Goal: Task Accomplishment & Management: Manage account settings

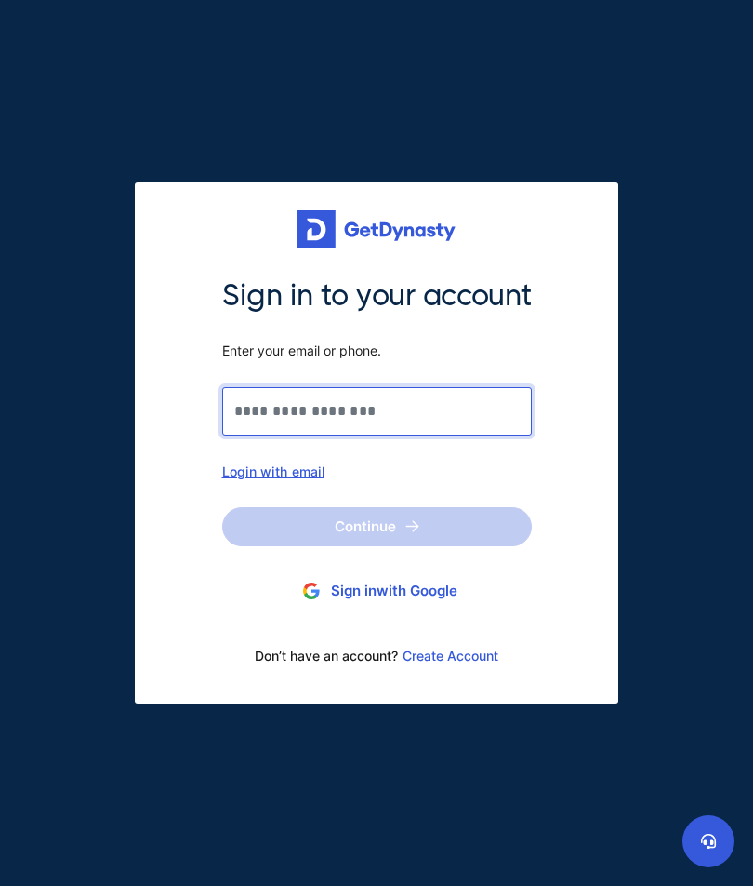
click at [493, 417] on input "Sign in to your account Enter your email or phone." at bounding box center [377, 411] width 310 height 48
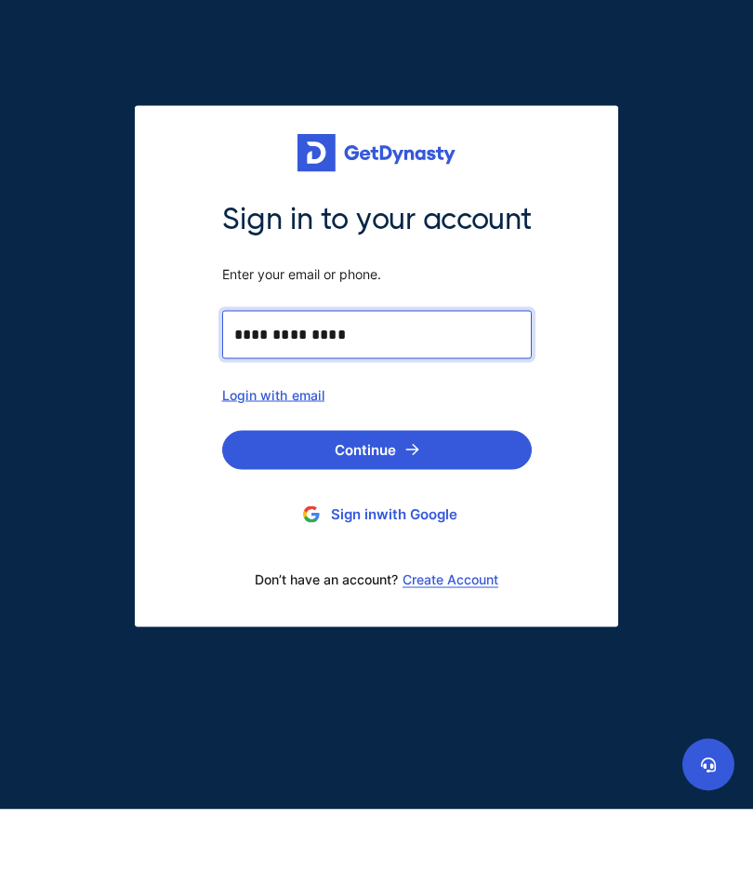
type input "**********"
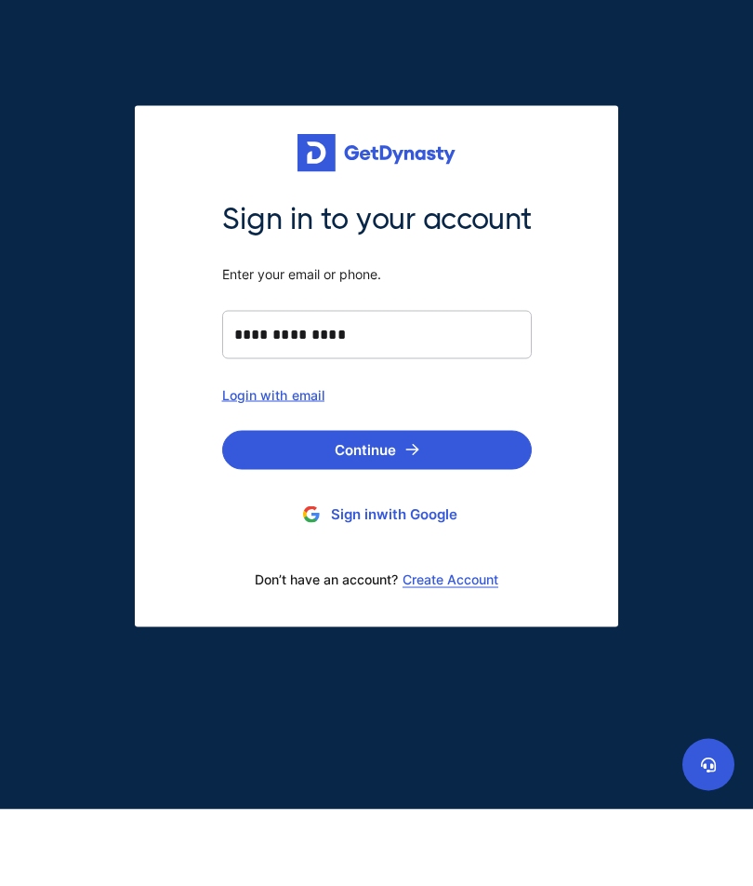
click at [427, 507] on button "Continue" at bounding box center [377, 526] width 310 height 39
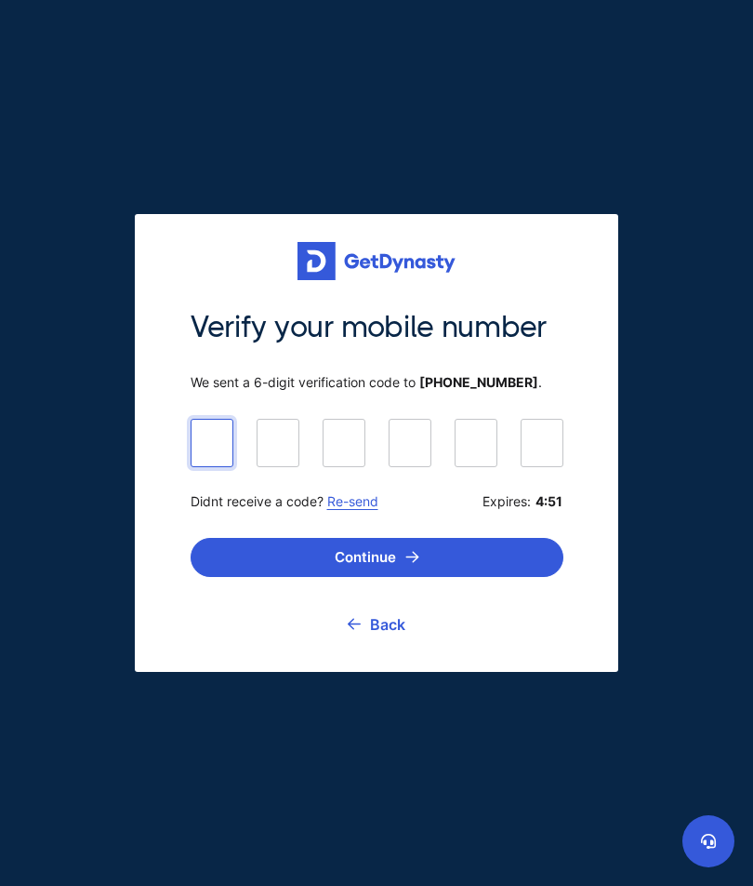
click at [233, 477] on div "Verify your mobile number We sent a 6-digit verification code to [PHONE_NUMBER]…" at bounding box center [377, 476] width 395 height 336
click at [220, 465] on div at bounding box center [212, 443] width 43 height 48
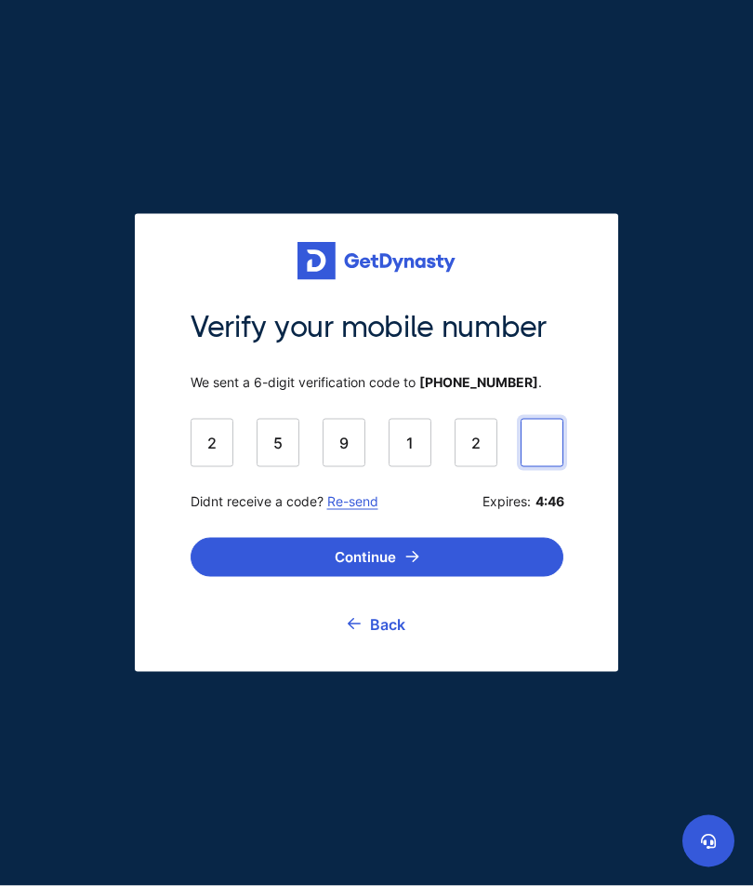
type input "******"
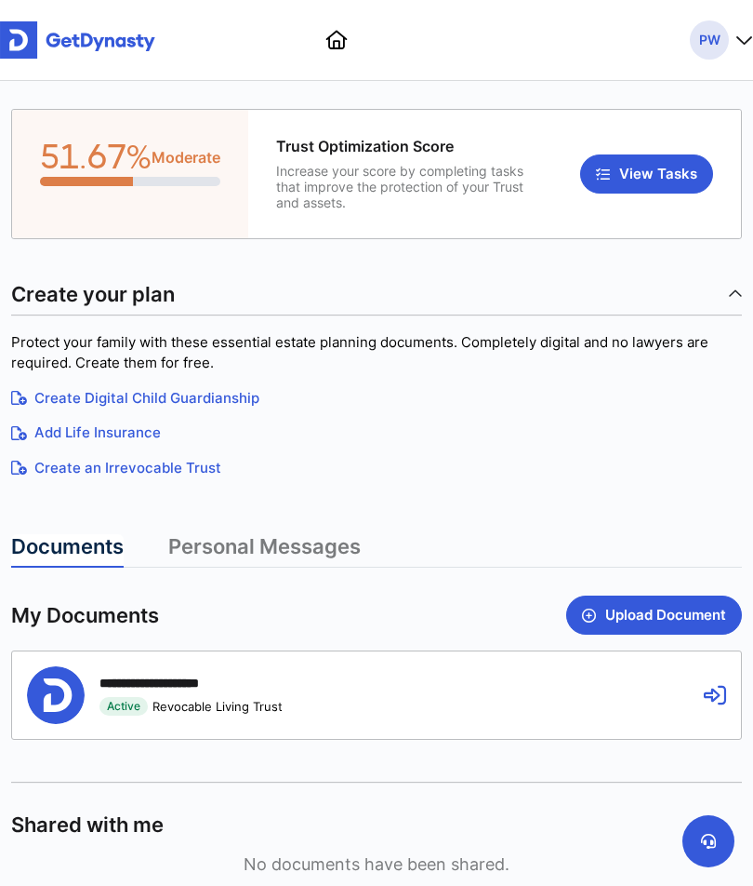
click at [714, 46] on span "PW" at bounding box center [709, 39] width 39 height 39
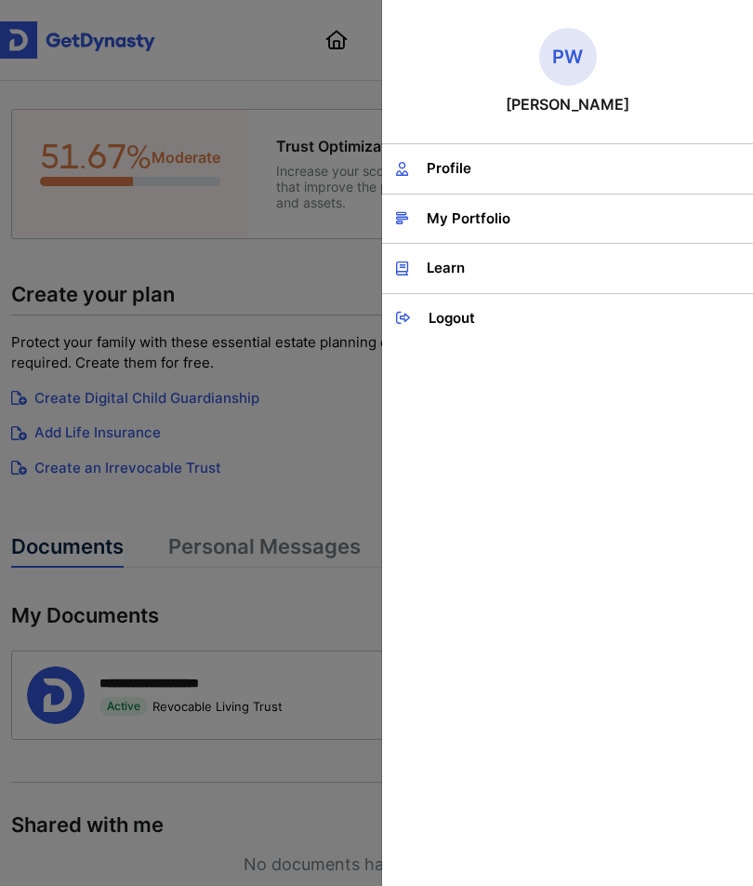
click at [635, 183] on link "Profile" at bounding box center [567, 168] width 371 height 49
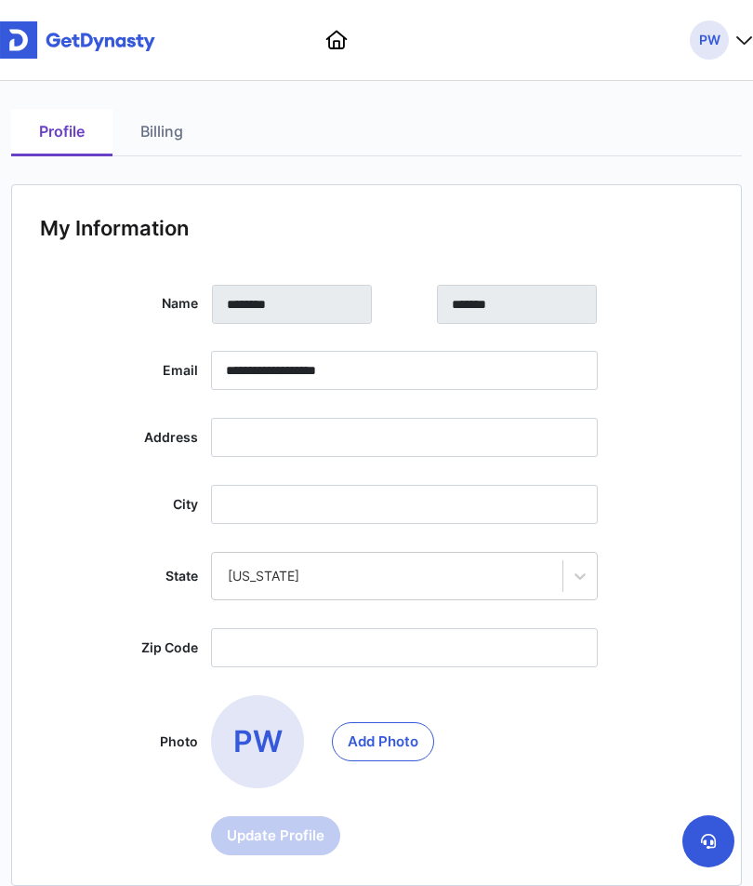
click at [723, 44] on span "PW" at bounding box center [709, 39] width 39 height 39
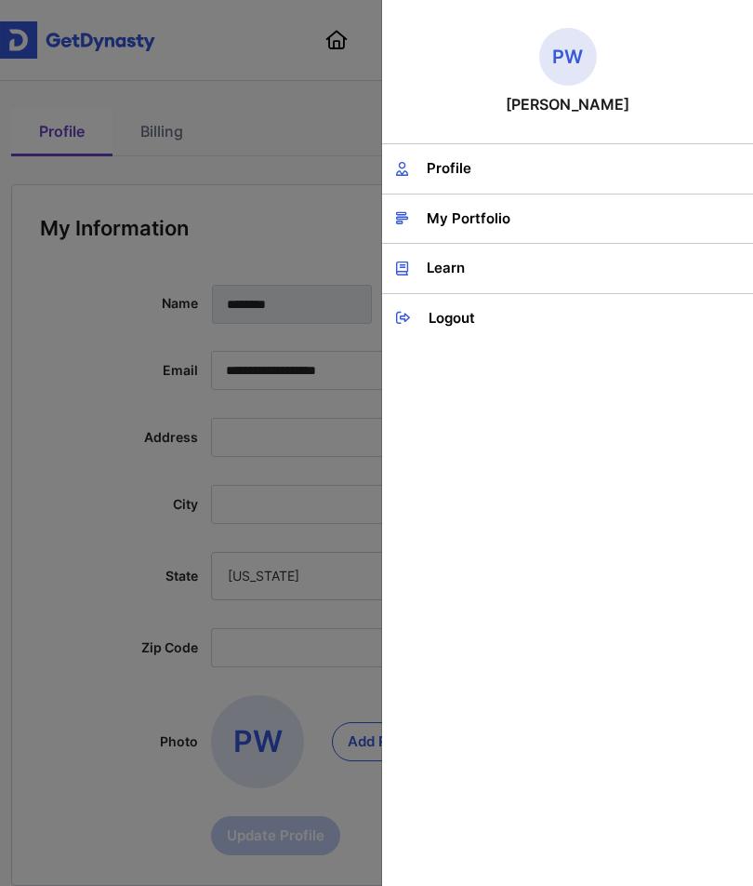
click at [608, 226] on link "My Portfolio" at bounding box center [567, 218] width 371 height 49
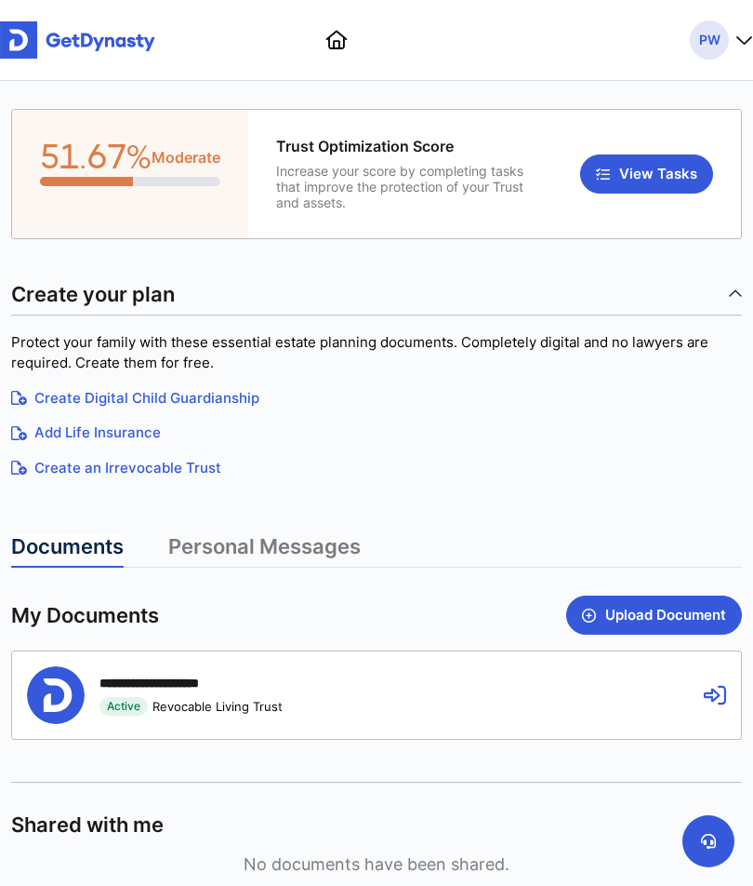
click at [719, 42] on span "PW" at bounding box center [709, 39] width 39 height 39
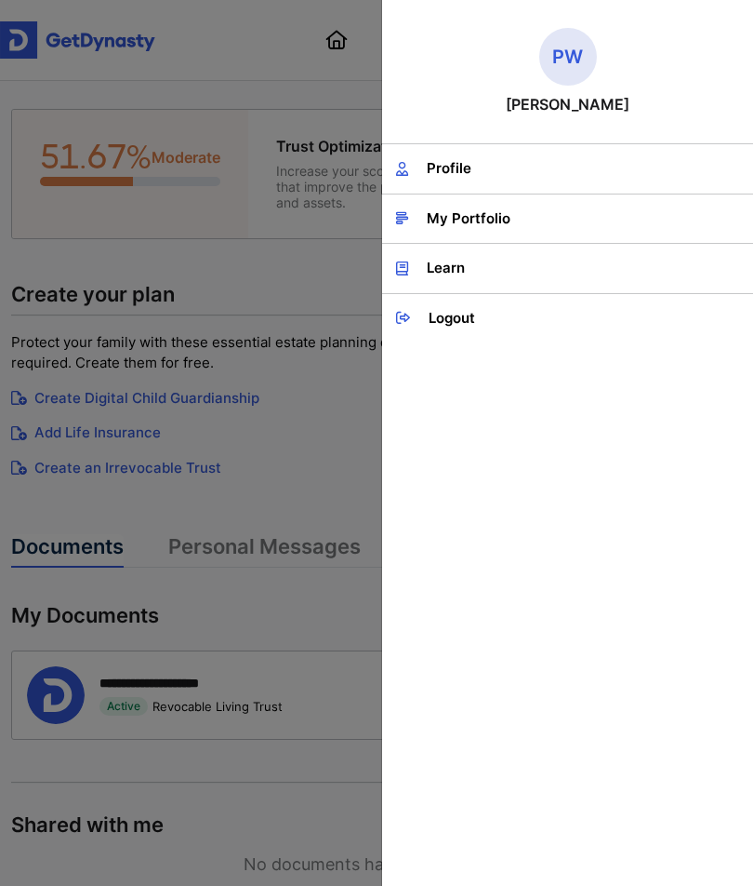
click at [571, 63] on span "PW" at bounding box center [569, 57] width 58 height 58
click at [294, 109] on div at bounding box center [376, 443] width 753 height 886
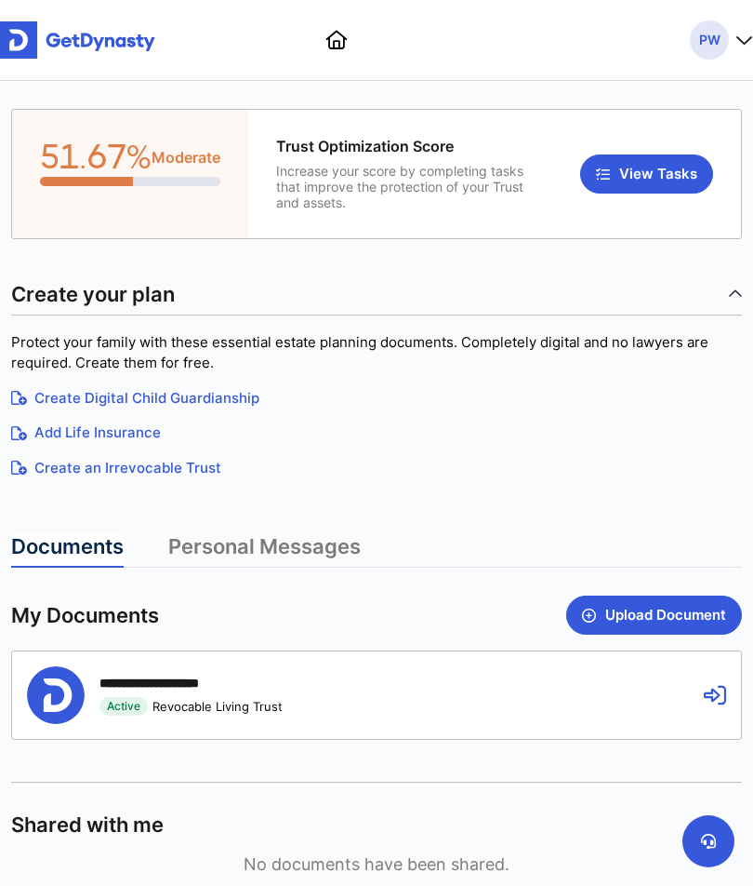
click at [340, 49] on link at bounding box center [337, 40] width 21 height 19
click at [348, 49] on link at bounding box center [337, 40] width 21 height 19
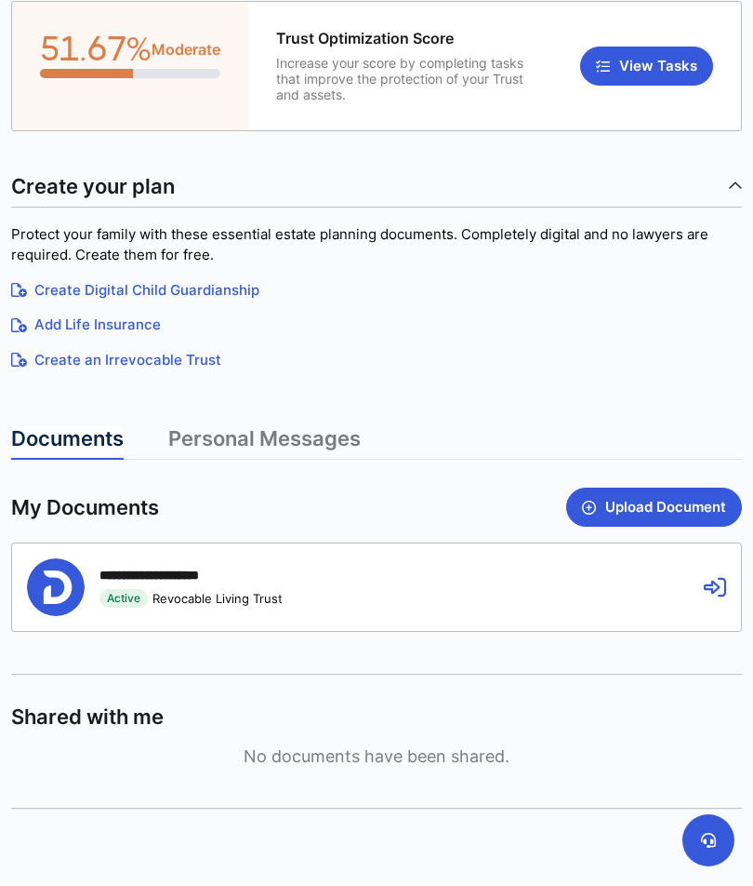
click at [718, 840] on button at bounding box center [709, 841] width 52 height 52
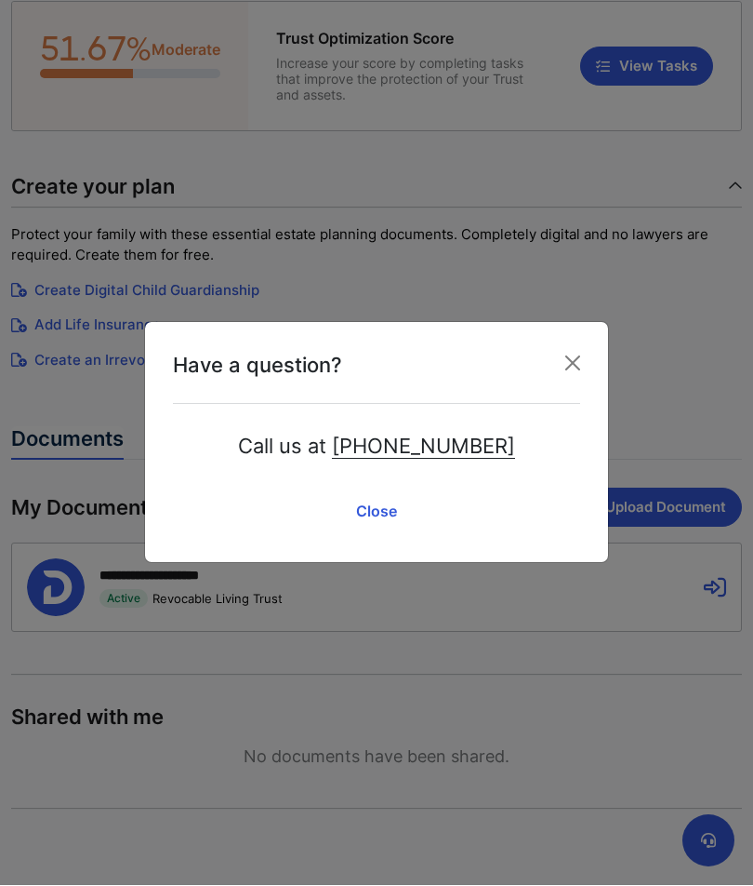
click at [581, 367] on button "Close" at bounding box center [573, 364] width 30 height 30
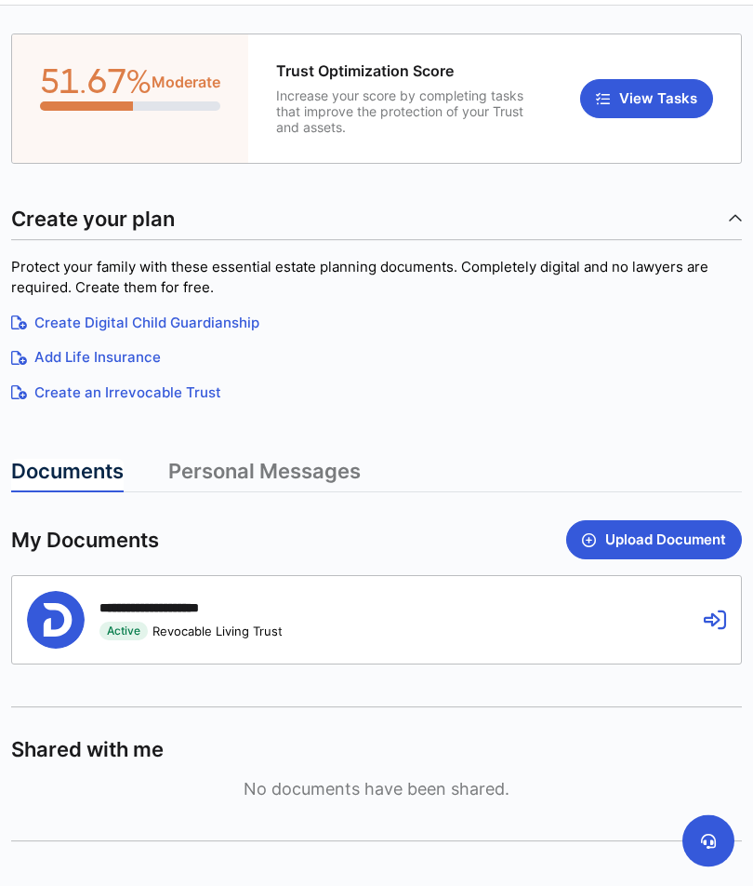
scroll to position [0, 0]
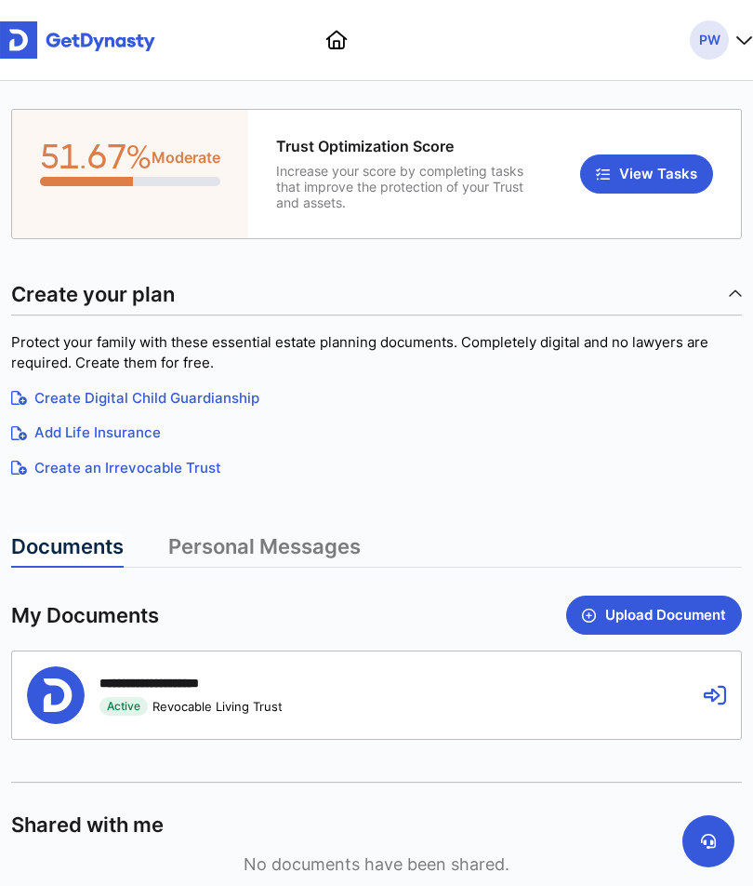
click at [751, 31] on icon "button" at bounding box center [745, 40] width 17 height 19
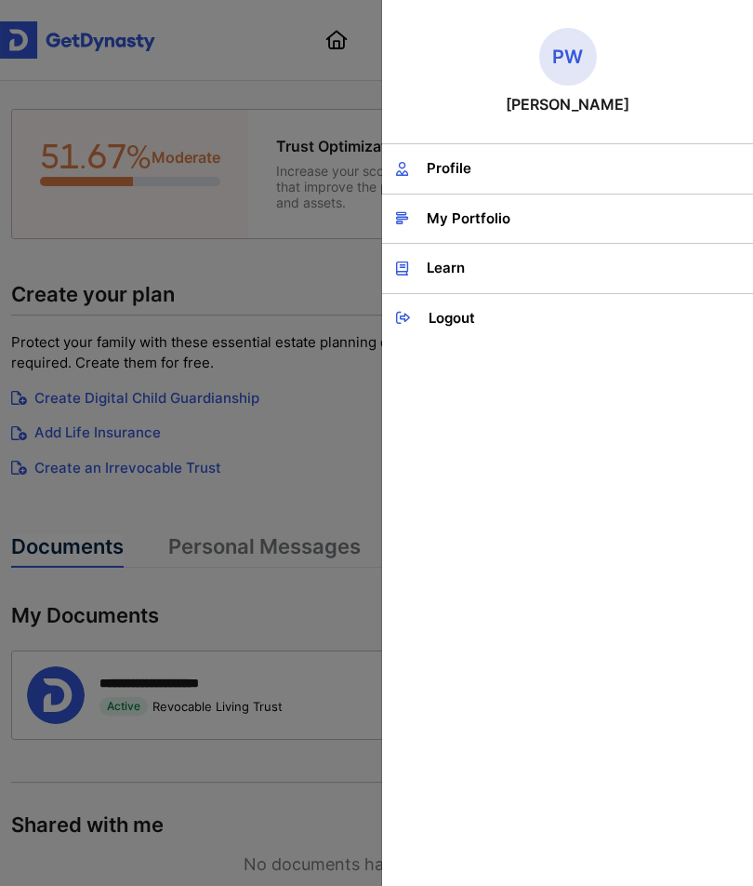
click at [570, 271] on link "Learn" at bounding box center [567, 268] width 371 height 49
click at [472, 327] on link "Logout" at bounding box center [567, 318] width 371 height 49
